Goal: Task Accomplishment & Management: Complete application form

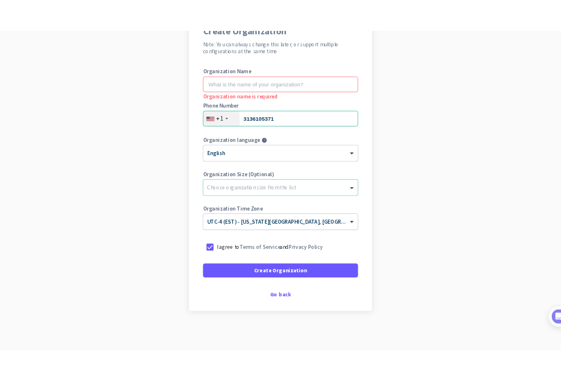
scroll to position [119, 0]
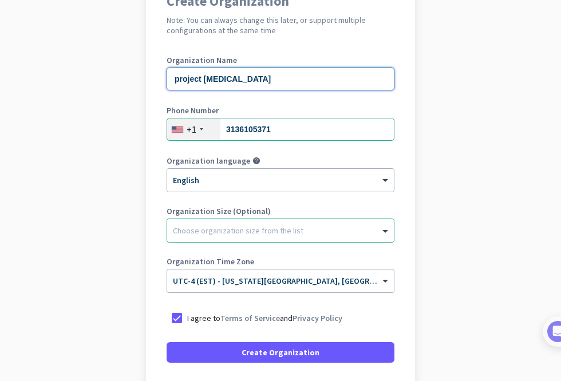
type input "project musen"
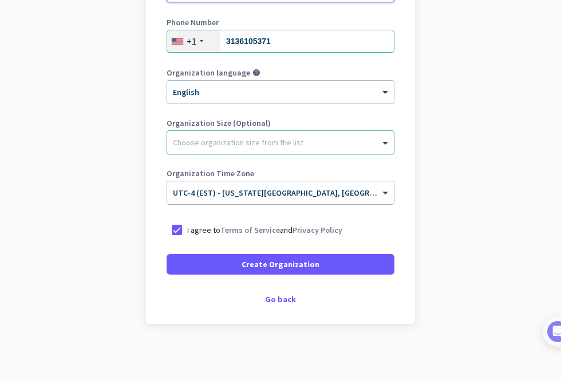
scroll to position [207, 0]
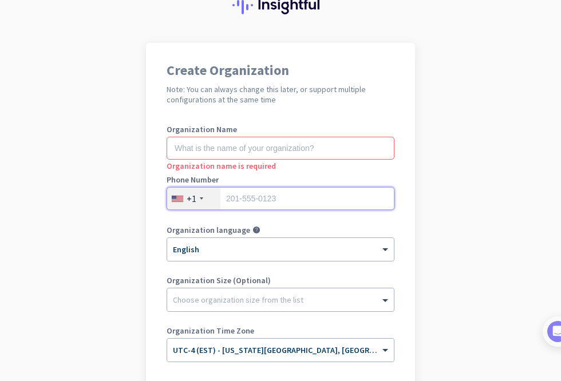
scroll to position [50, 0]
type input "3136105371"
click at [262, 298] on div at bounding box center [280, 296] width 227 height 11
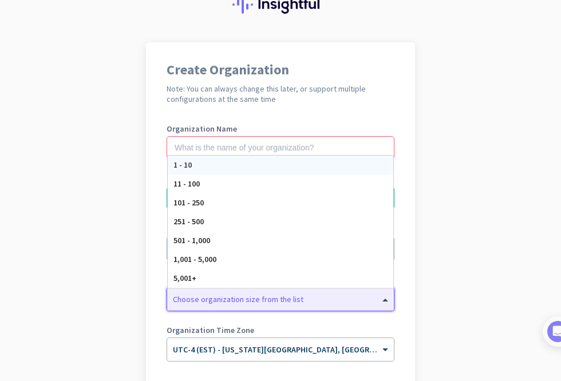
click at [435, 282] on app-onboarding-organization "Create Organization Note: You can always change this later, or support multiple…" at bounding box center [280, 290] width 561 height 496
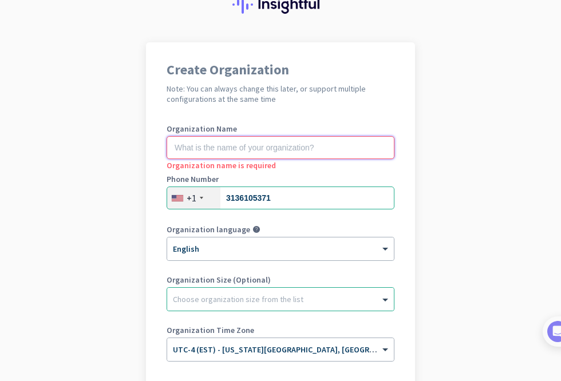
click at [230, 143] on input "text" at bounding box center [281, 147] width 228 height 23
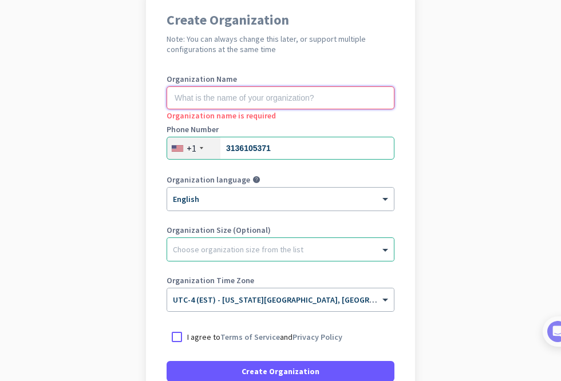
scroll to position [102, 0]
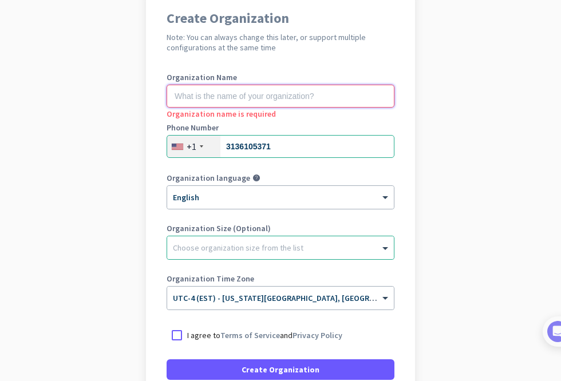
click at [386, 97] on input "text" at bounding box center [281, 96] width 228 height 23
type input "m"
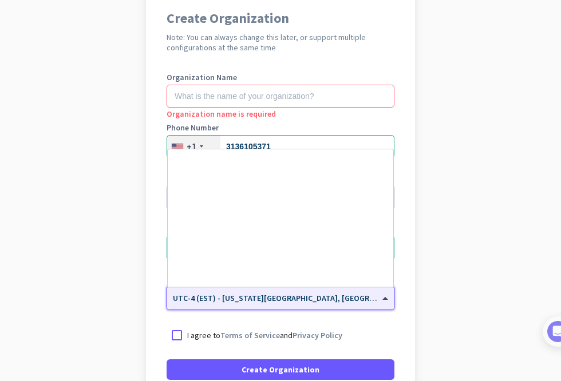
click at [271, 303] on span "UTC-4 (EST) - [US_STATE][GEOGRAPHIC_DATA], [GEOGRAPHIC_DATA], [GEOGRAPHIC_DATA]…" at bounding box center [372, 298] width 398 height 10
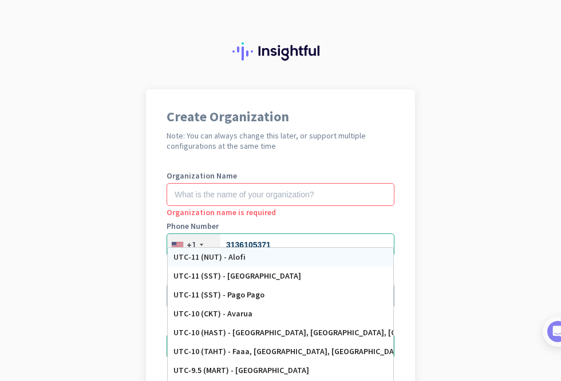
scroll to position [206, 0]
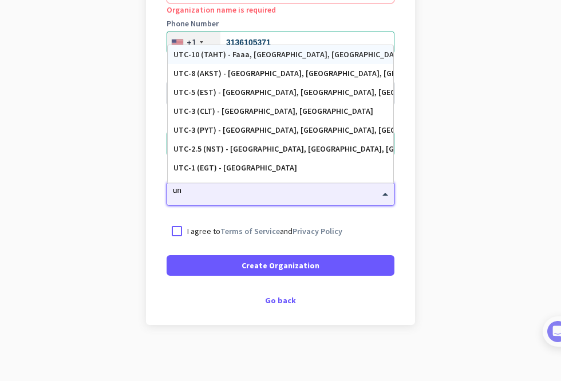
type input "u"
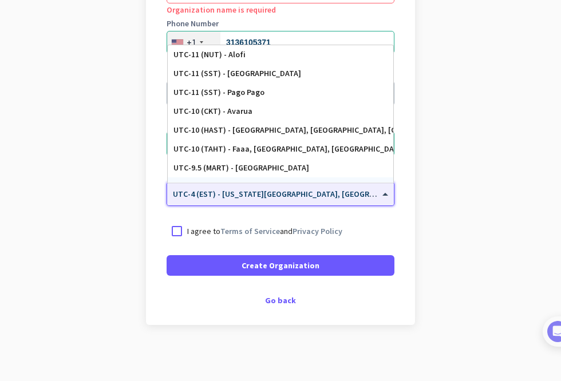
click at [322, 192] on input "text" at bounding box center [269, 190] width 192 height 9
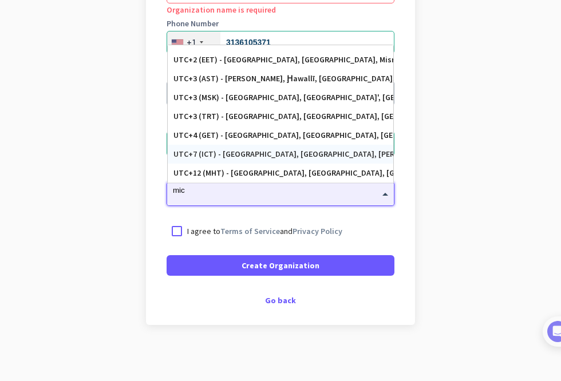
scroll to position [0, 0]
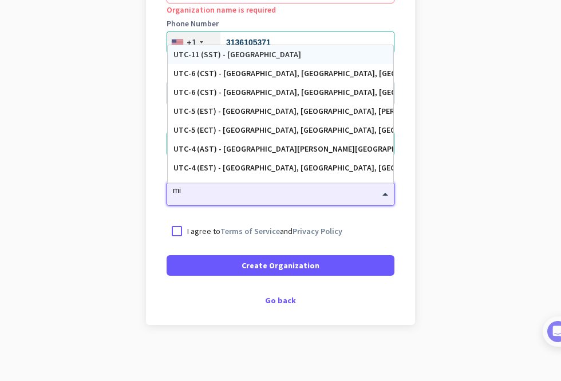
type input "m"
type input "c"
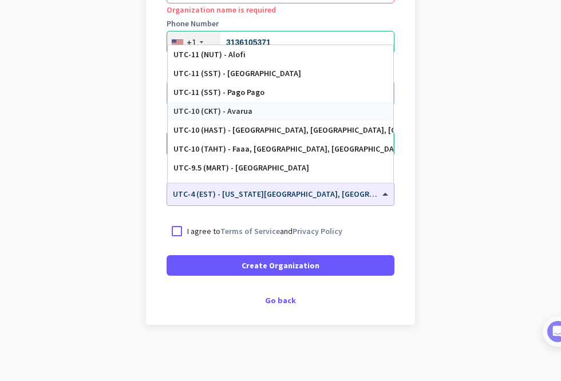
click at [476, 93] on app-onboarding-organization "Create Organization Note: You can always change this later, or support multiple…" at bounding box center [280, 135] width 561 height 496
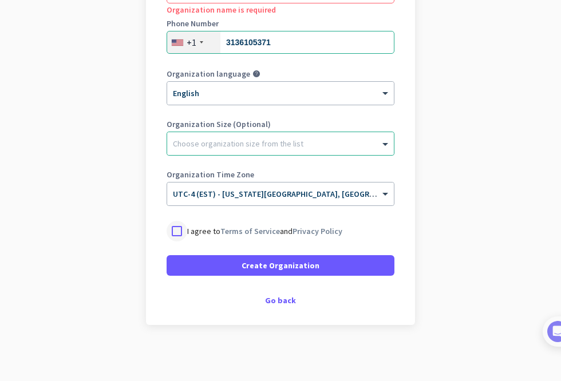
click at [179, 232] on div at bounding box center [177, 231] width 21 height 21
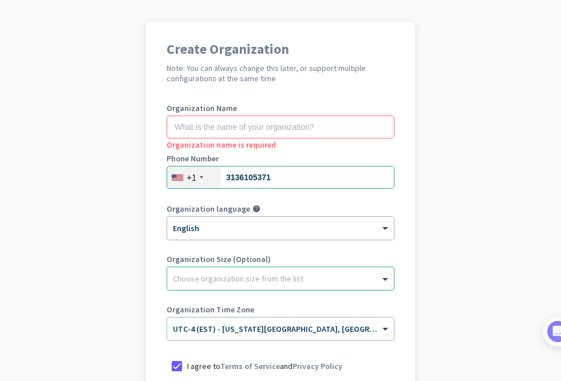
scroll to position [63, 0]
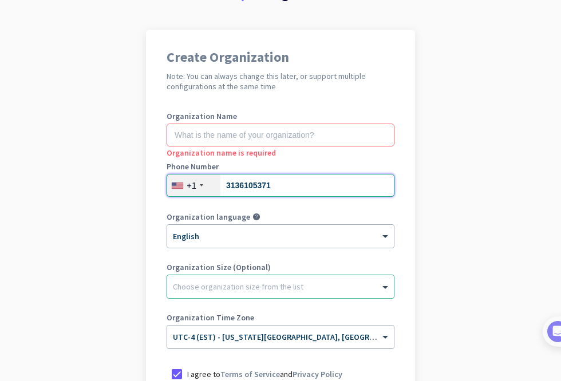
click at [229, 185] on input "3136105371" at bounding box center [281, 185] width 228 height 23
click at [227, 187] on input "3136105371" at bounding box center [281, 185] width 228 height 23
click at [306, 186] on input "3136105371" at bounding box center [281, 185] width 228 height 23
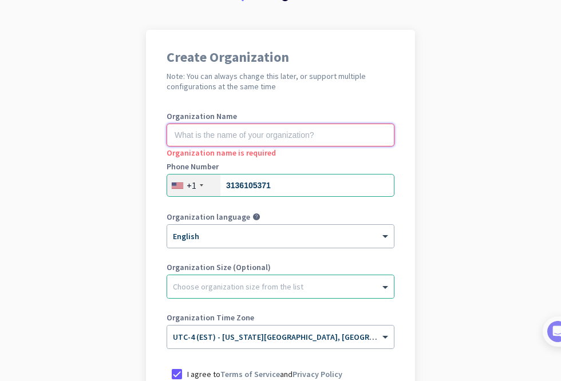
click at [297, 133] on input "text" at bounding box center [281, 135] width 228 height 23
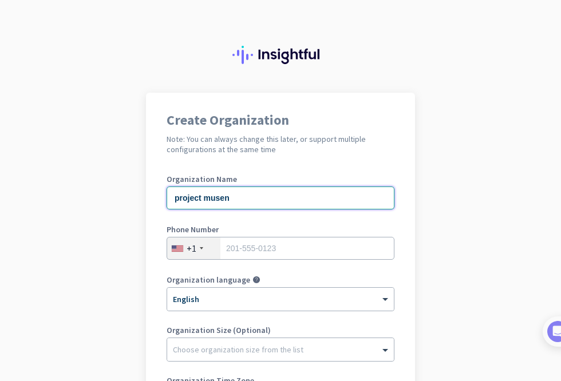
type input "project musen"
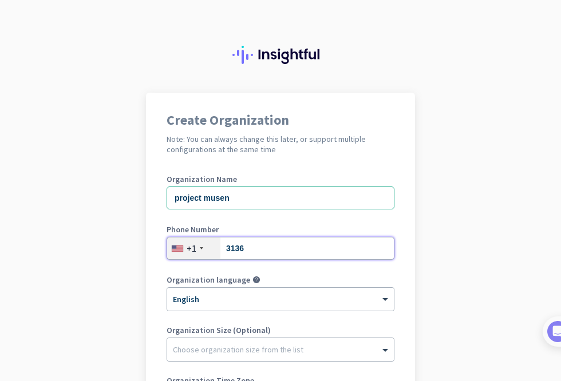
type input "31361"
type input "3136105371"
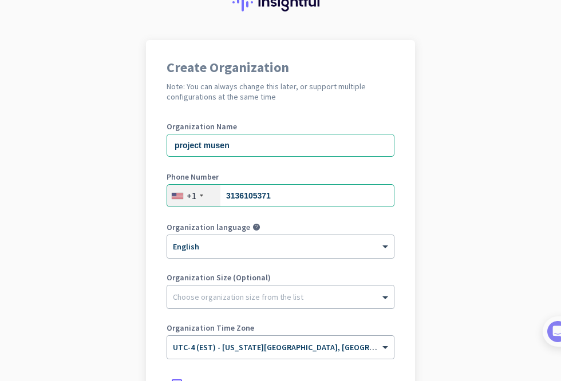
scroll to position [53, 0]
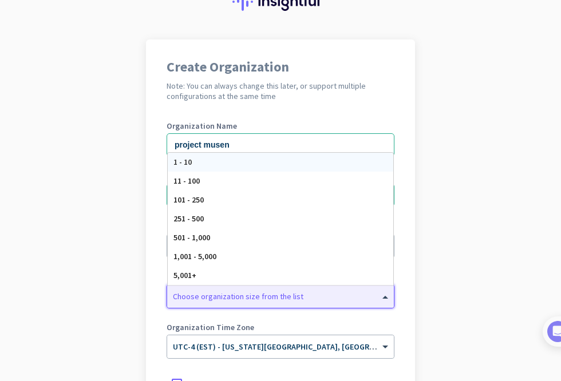
click at [287, 297] on div at bounding box center [280, 293] width 227 height 11
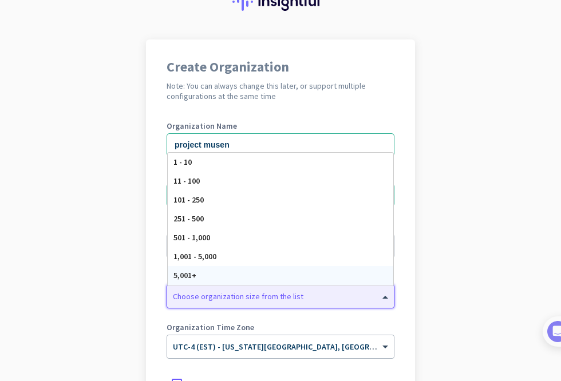
click at [294, 279] on div "5,001+" at bounding box center [281, 275] width 226 height 19
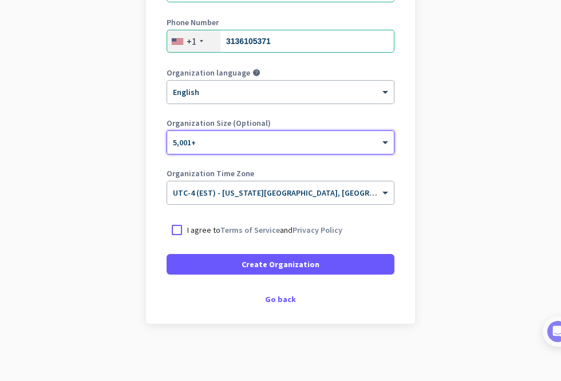
scroll to position [207, 0]
click at [183, 228] on div at bounding box center [177, 230] width 21 height 21
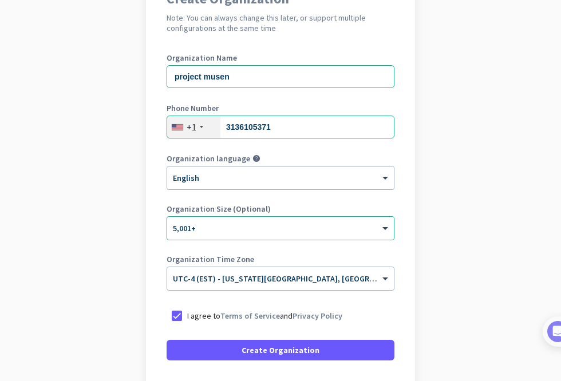
scroll to position [123, 0]
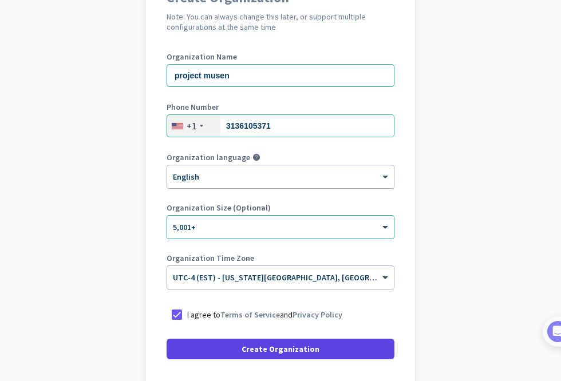
click at [337, 345] on span at bounding box center [281, 348] width 228 height 27
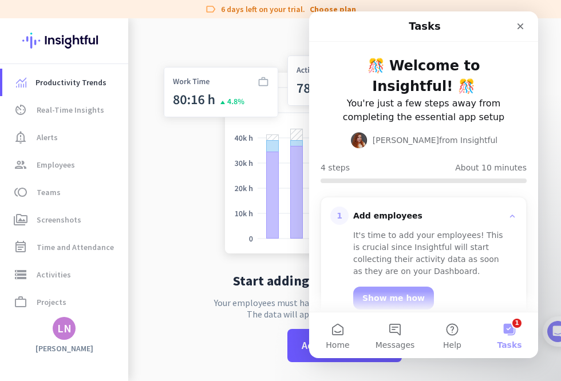
click at [189, 26] on div "Start adding employees to Insightful Your employees must have Insightful instal…" at bounding box center [344, 208] width 379 height 381
click at [524, 26] on icon "Close" at bounding box center [520, 26] width 9 height 9
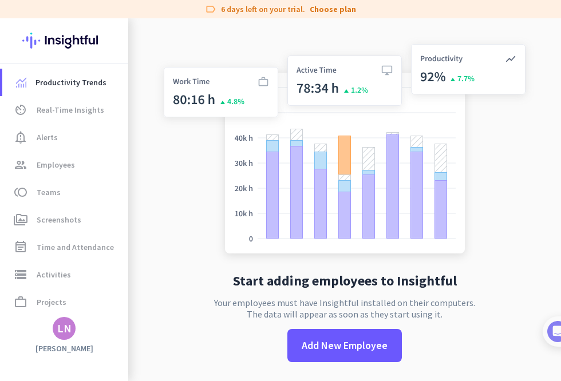
click at [65, 334] on div "LN" at bounding box center [64, 328] width 14 height 11
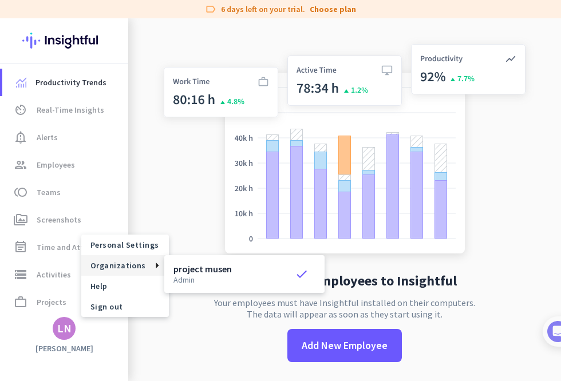
click at [146, 263] on icon at bounding box center [153, 266] width 14 height 6
click at [188, 271] on h3 "project musen" at bounding box center [202, 268] width 58 height 9
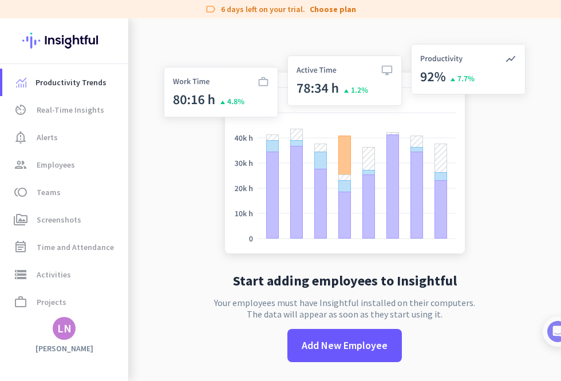
click at [68, 327] on div "LN" at bounding box center [64, 328] width 14 height 11
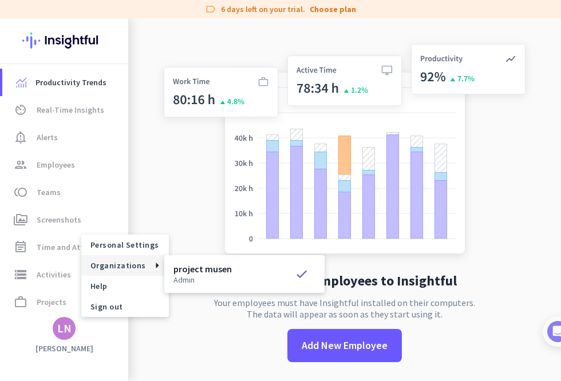
click at [195, 277] on p "admin" at bounding box center [202, 280] width 58 height 8
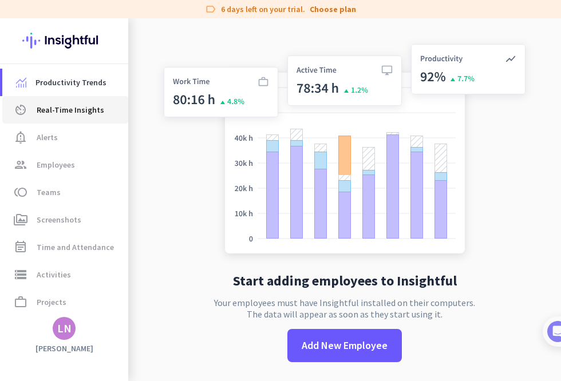
click at [65, 108] on span "Real-Time Insights" at bounding box center [71, 110] width 68 height 14
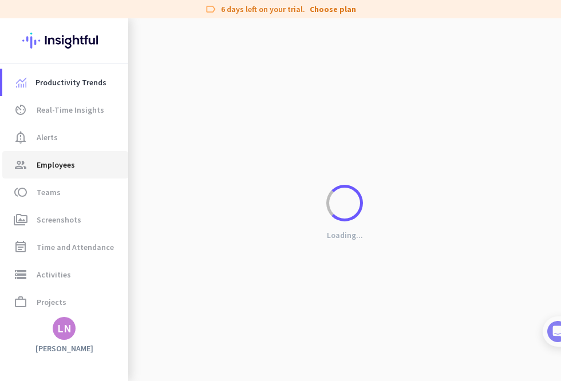
click at [64, 164] on span "Employees" at bounding box center [56, 165] width 38 height 14
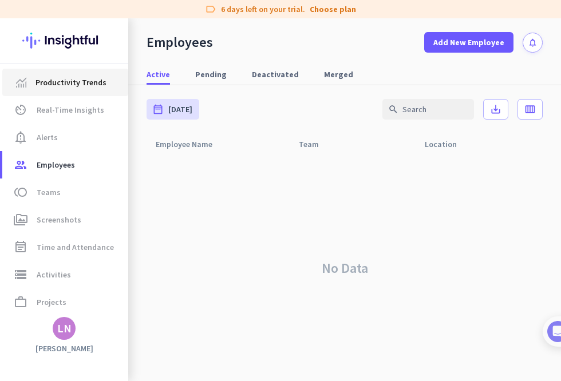
click at [9, 89] on link "Productivity Trends" at bounding box center [65, 82] width 126 height 27
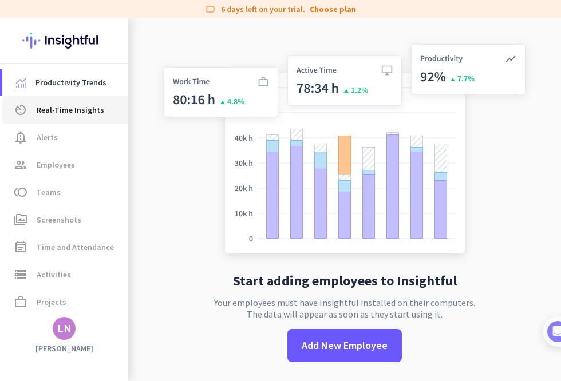
click at [44, 110] on span "Real-Time Insights" at bounding box center [71, 110] width 68 height 14
